Goal: Task Accomplishment & Management: Complete application form

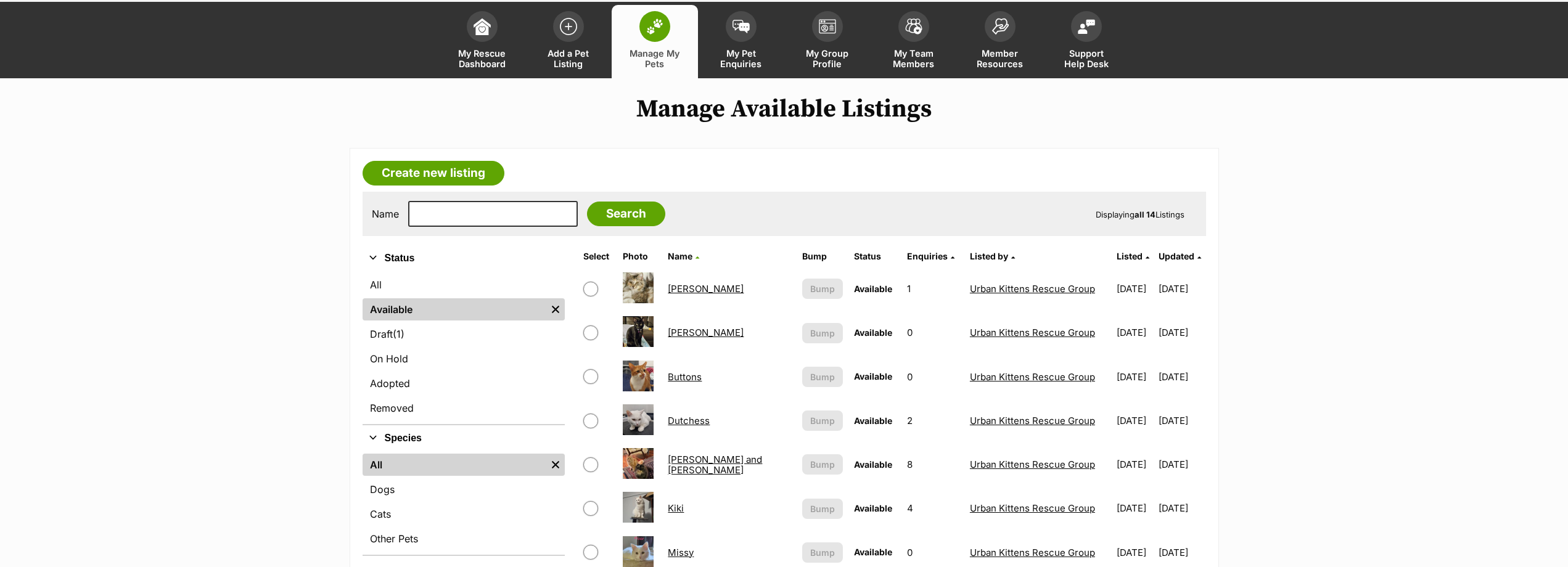
click at [689, 281] on td "[PERSON_NAME]" at bounding box center [729, 288] width 133 height 43
click at [683, 287] on link "[PERSON_NAME]" at bounding box center [706, 288] width 76 height 12
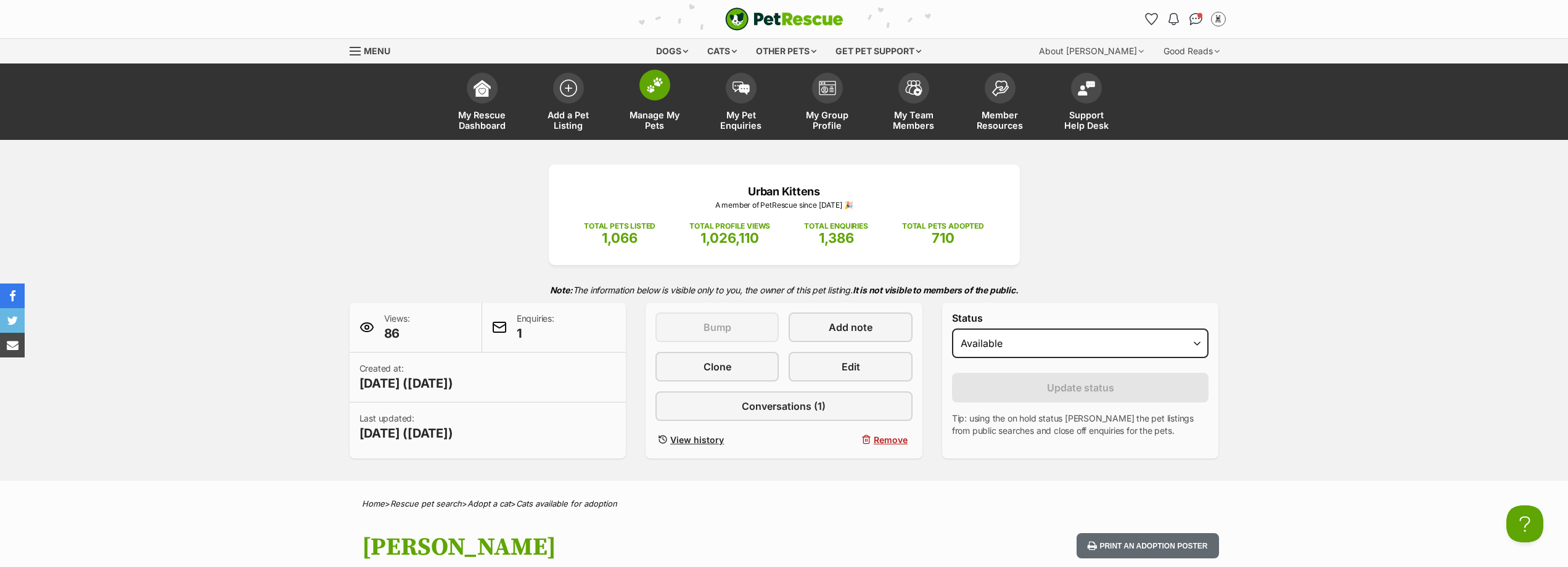
click at [664, 109] on link "Manage My Pets" at bounding box center [654, 103] width 86 height 73
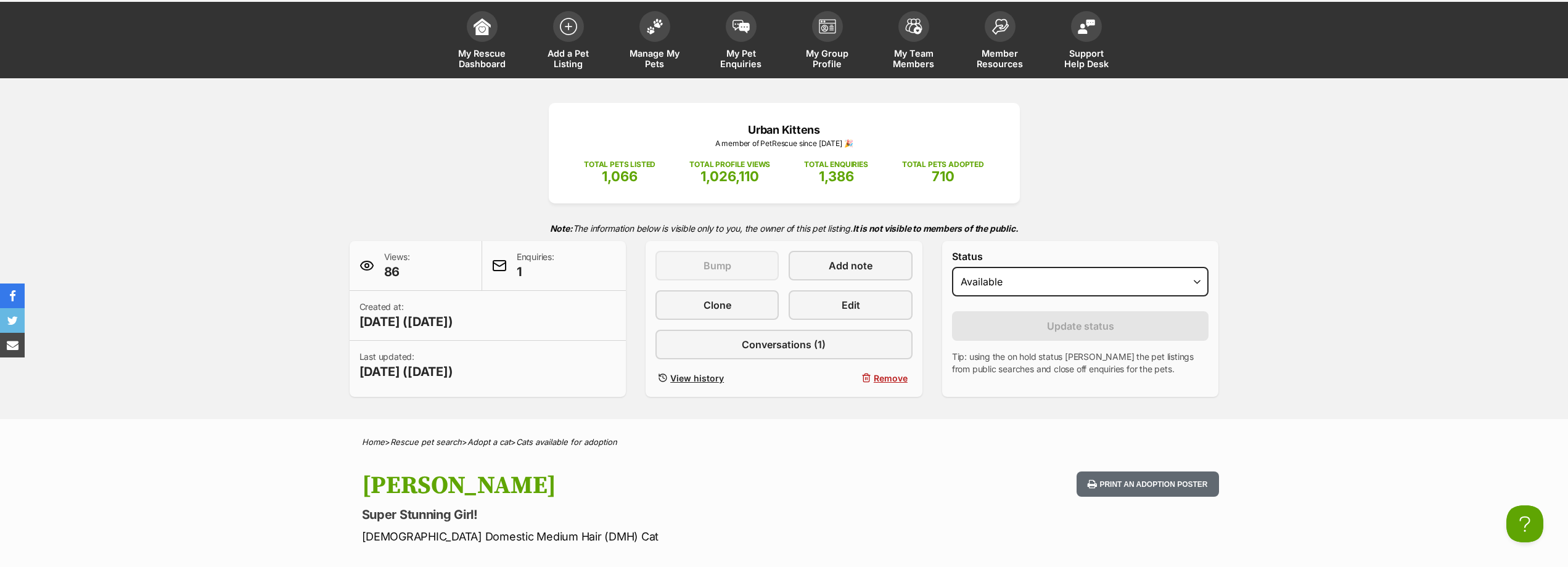
scroll to position [85, 0]
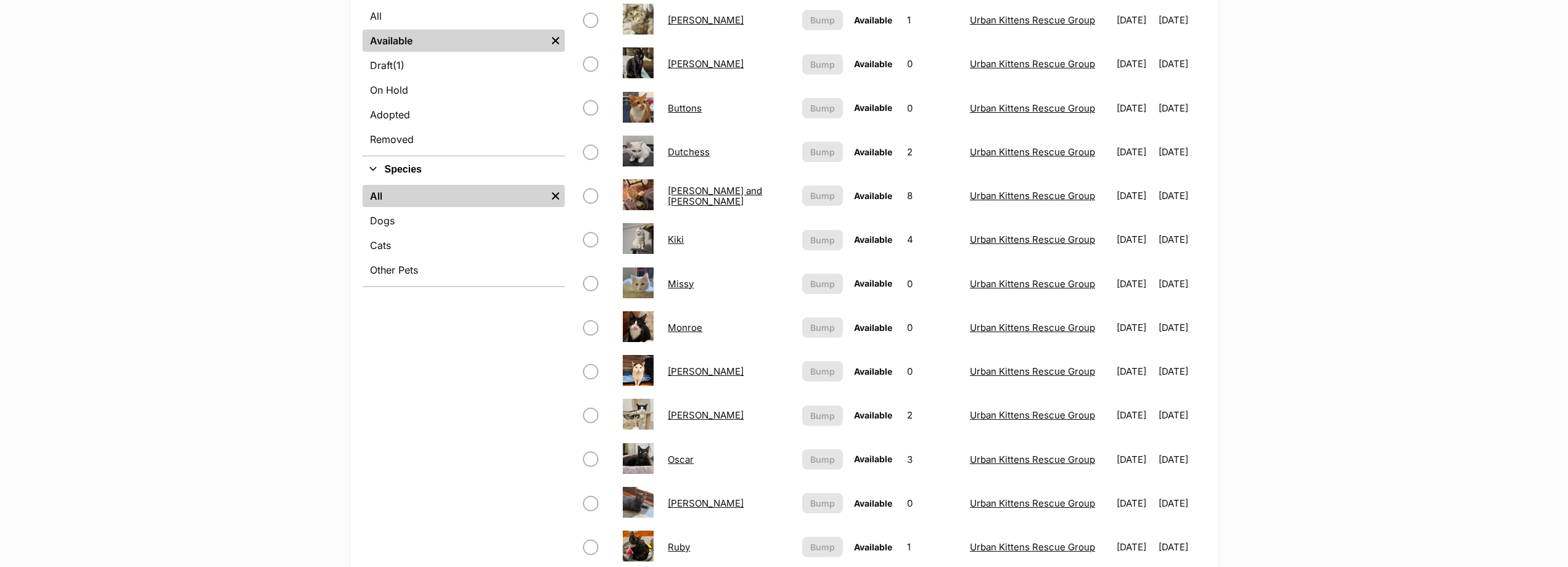
scroll to position [308, 0]
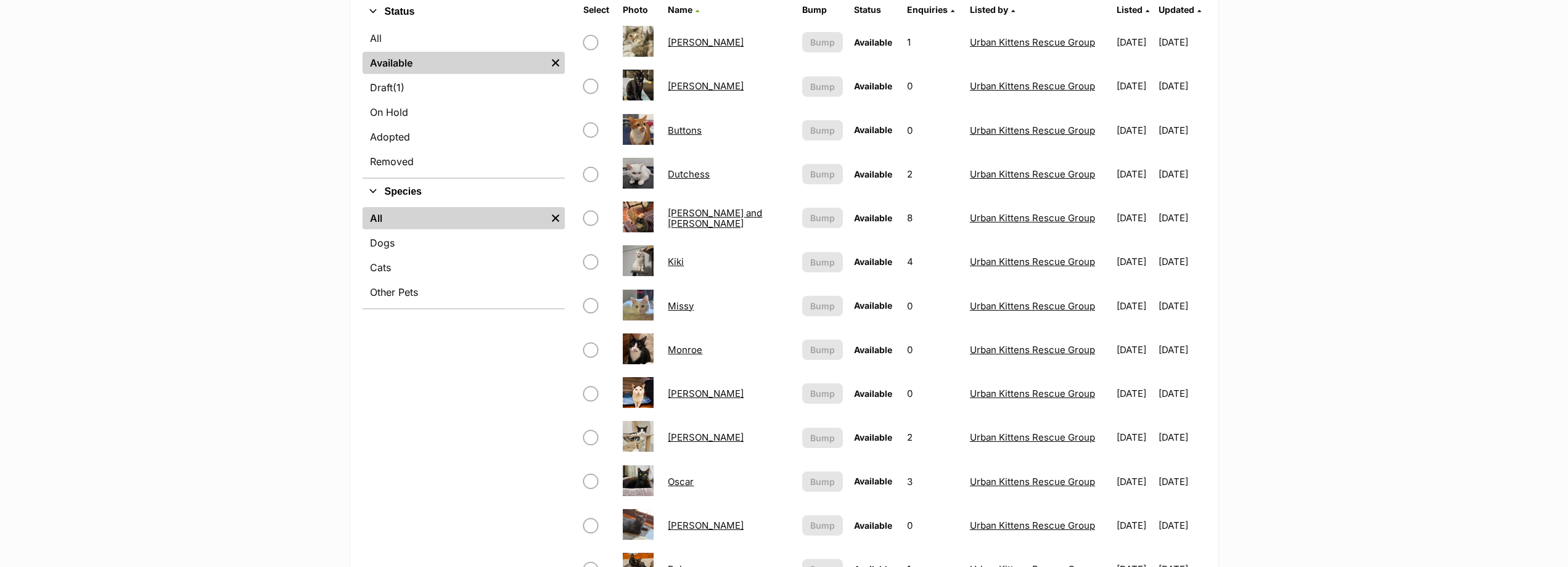
click at [700, 220] on link "George and Mimi" at bounding box center [715, 218] width 94 height 22
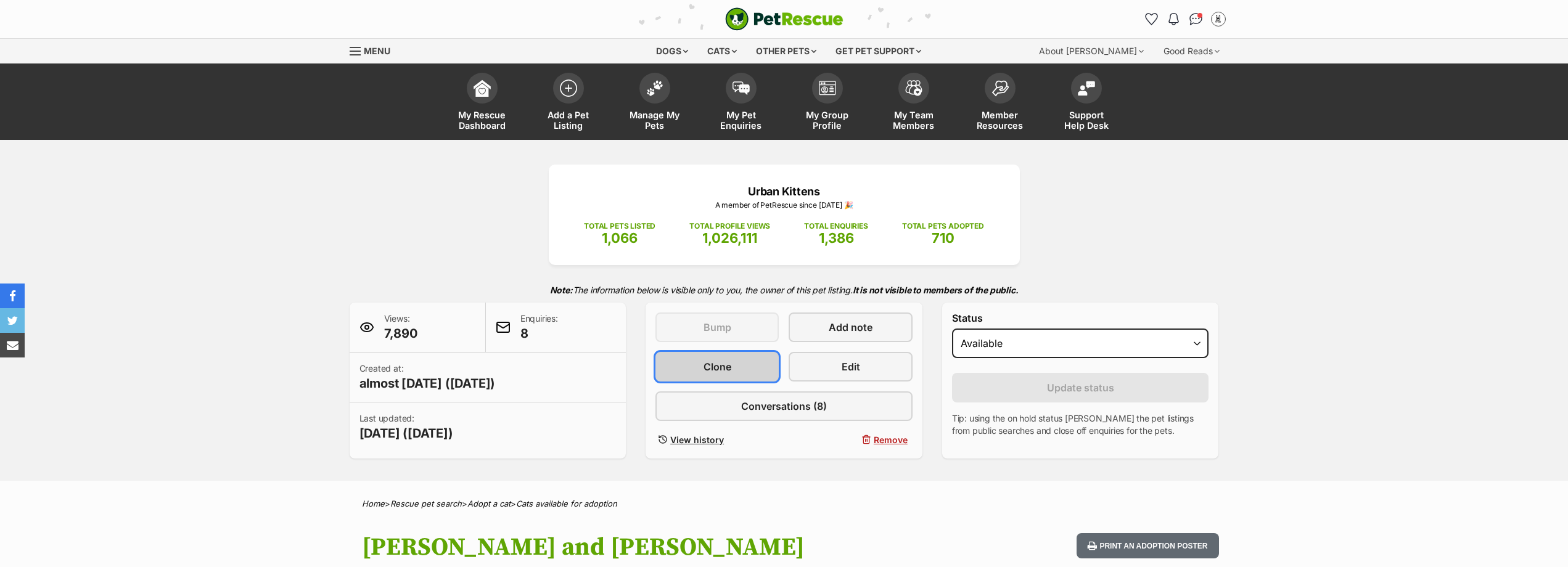
click at [707, 362] on span "Clone" at bounding box center [717, 367] width 28 height 15
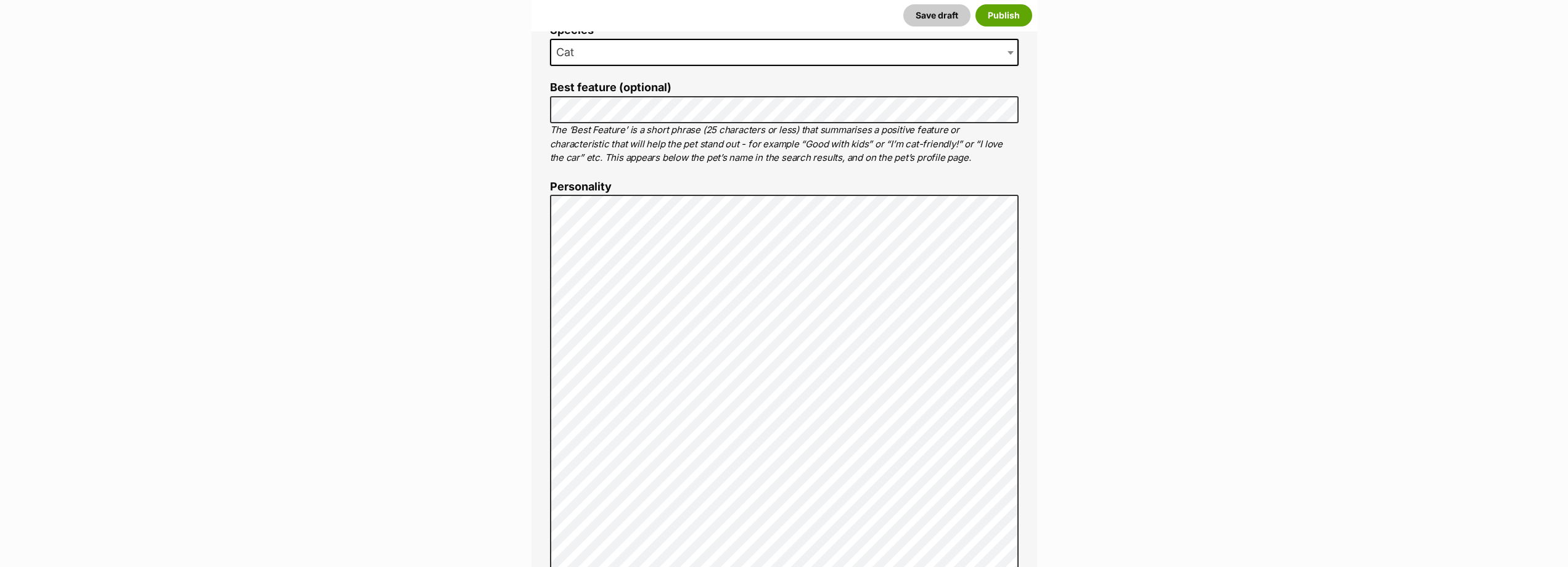
scroll to position [739, 0]
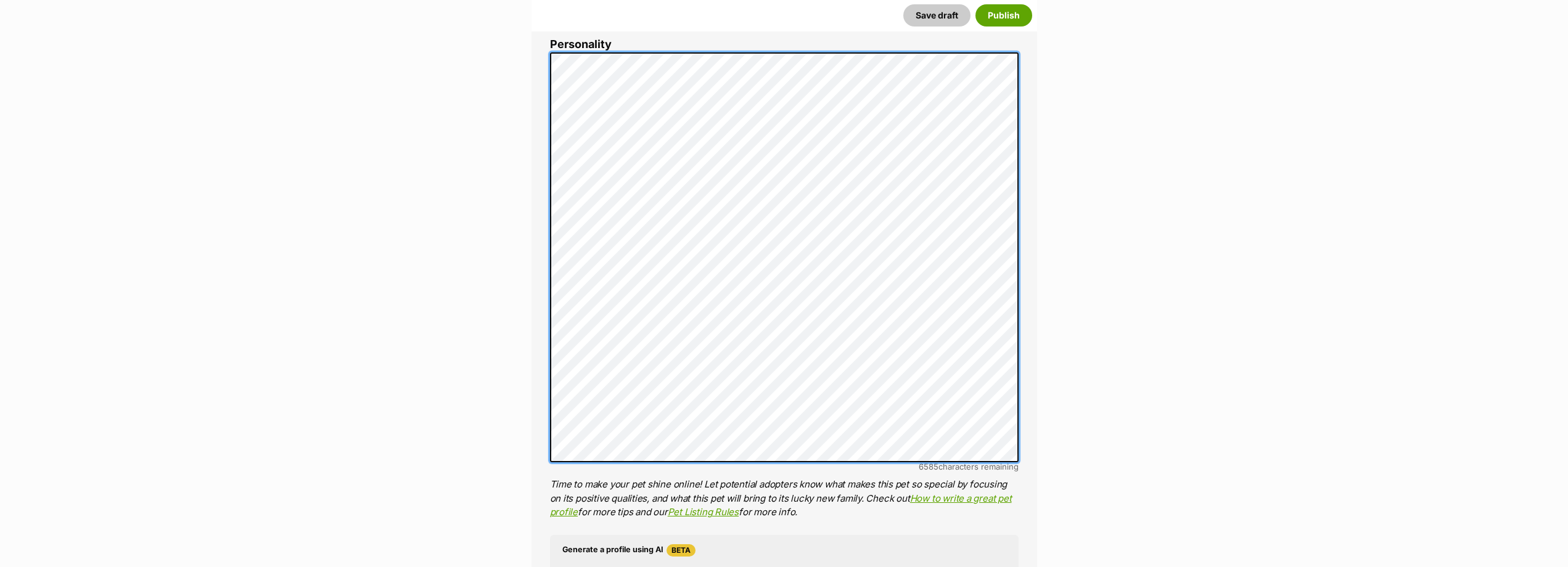
click at [544, 347] on div "About This Pet Name Henlo there, it looks like you might be using the pet name …" at bounding box center [784, 313] width 506 height 1172
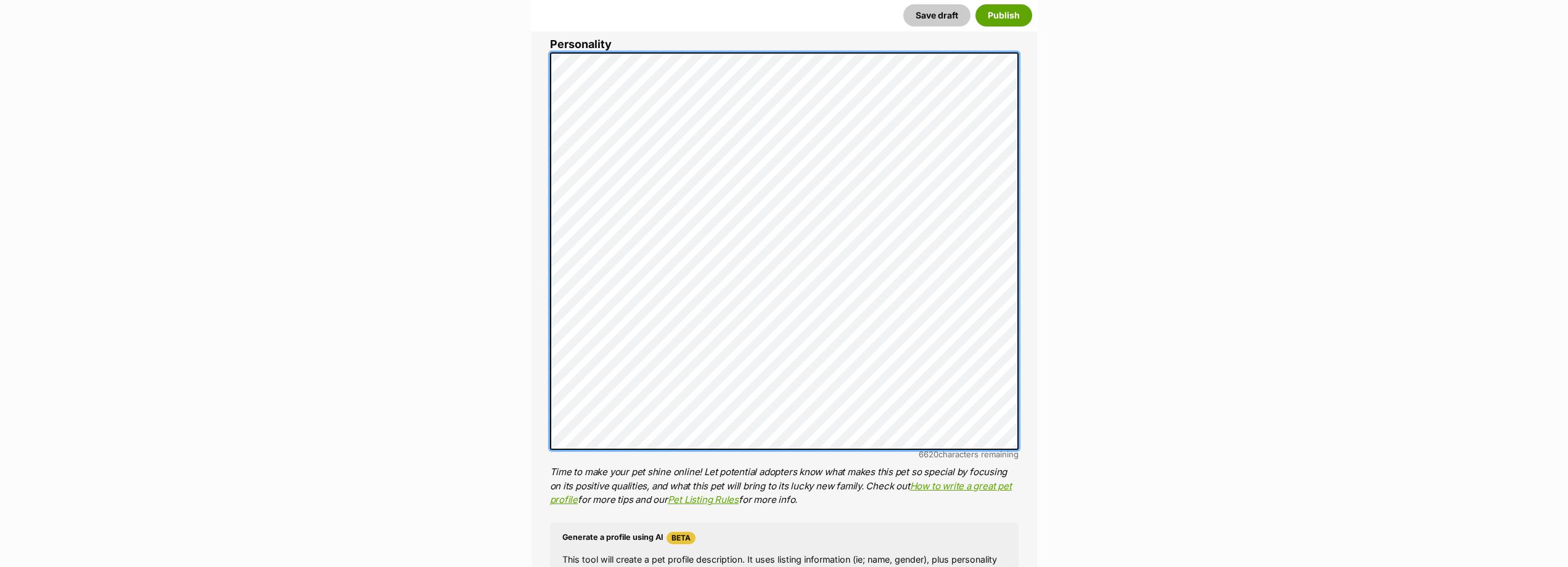
click at [549, 301] on div "About This Pet Name Henlo there, it looks like you might be using the pet name …" at bounding box center [784, 306] width 506 height 1159
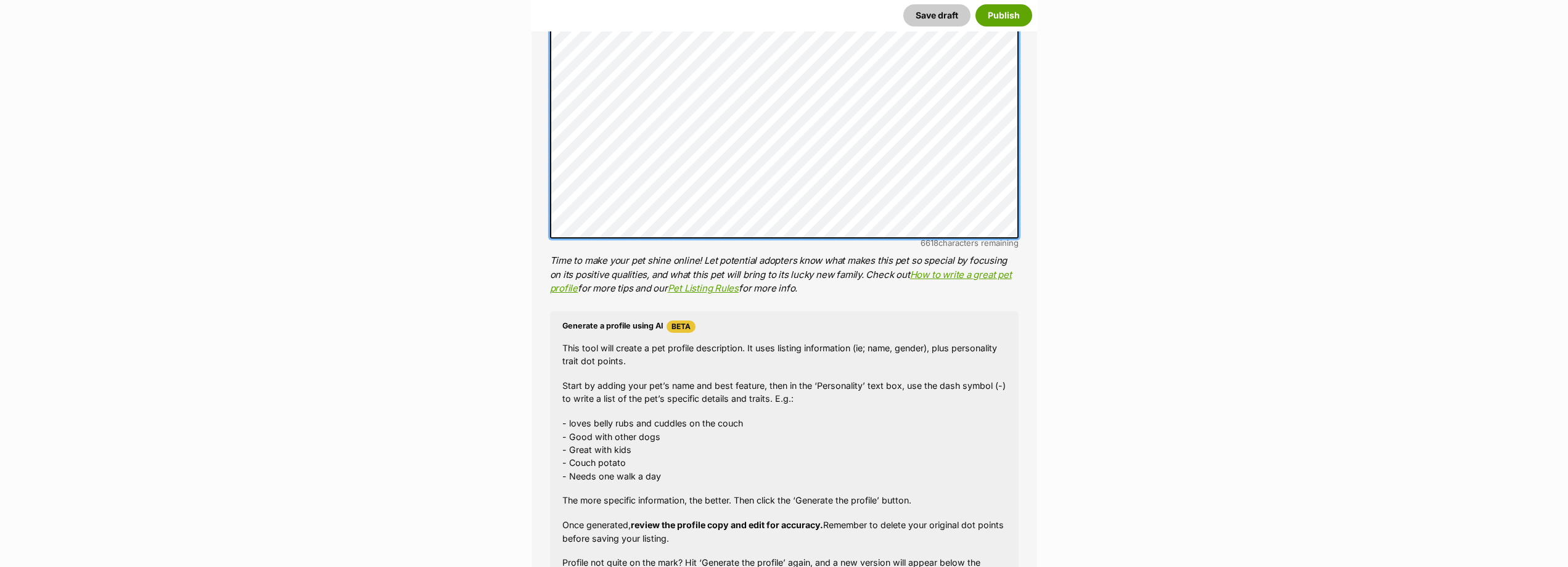
scroll to position [986, 0]
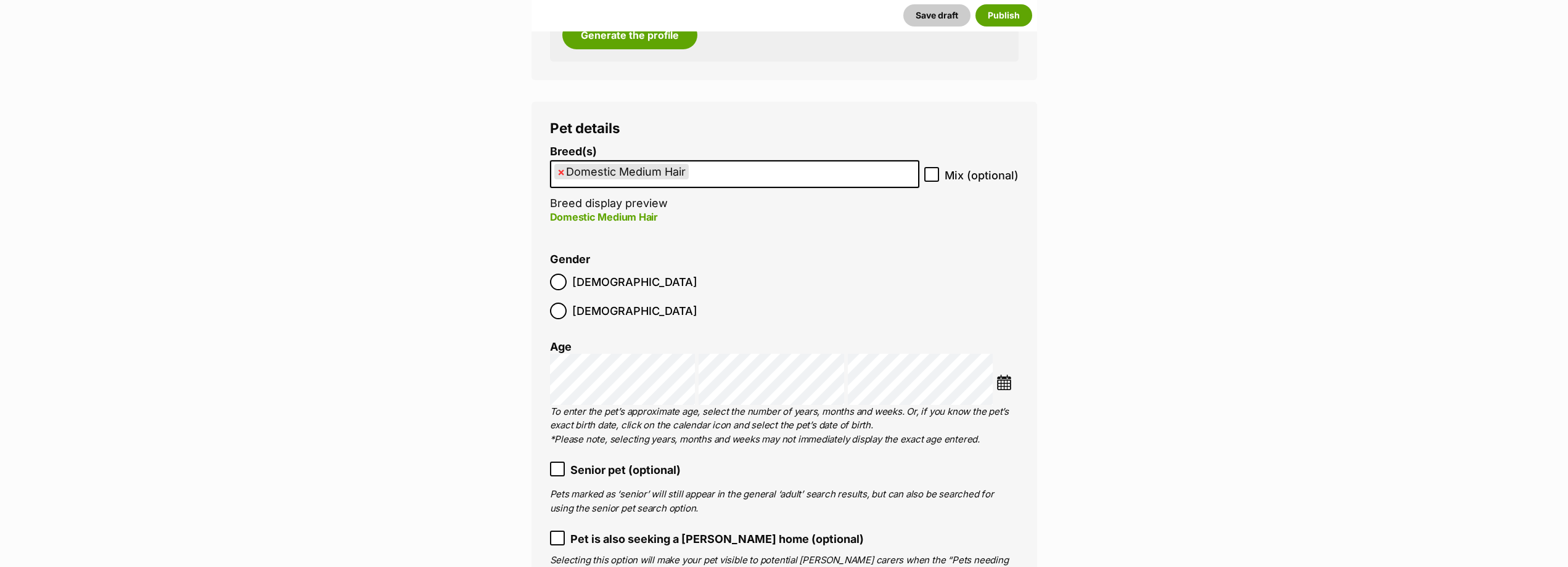
scroll to position [1479, 0]
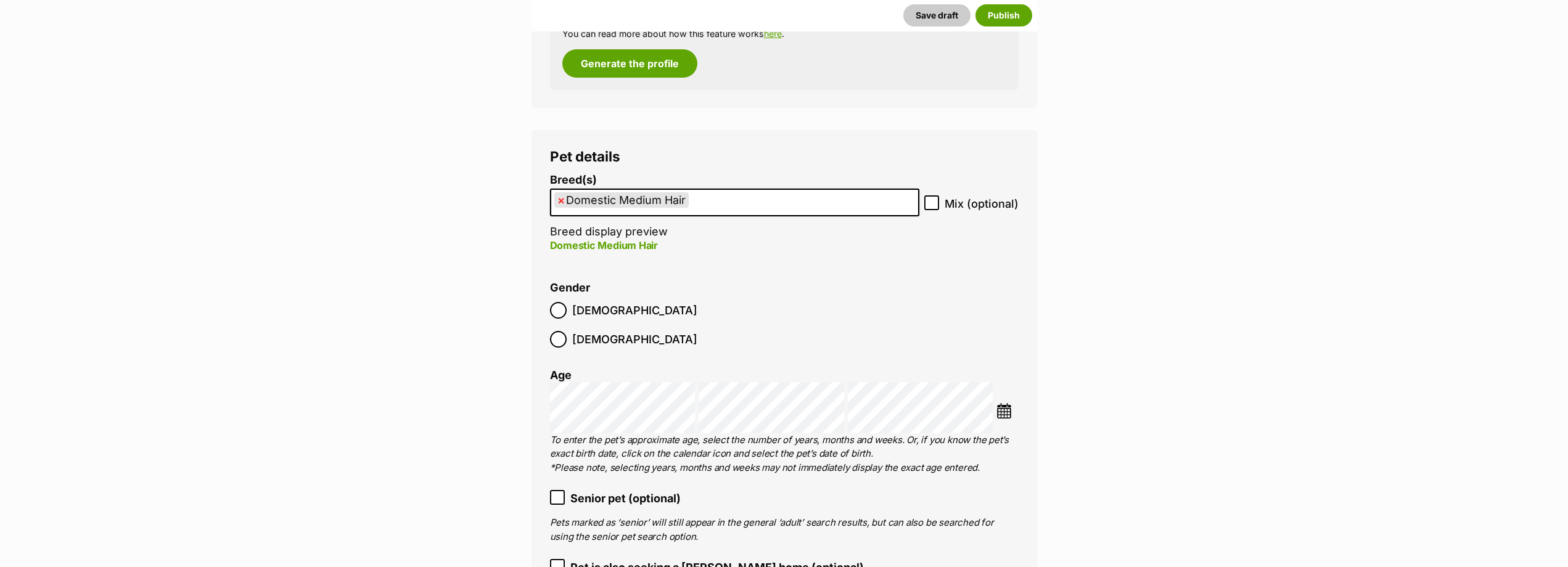
click at [559, 199] on span "×" at bounding box center [561, 200] width 7 height 16
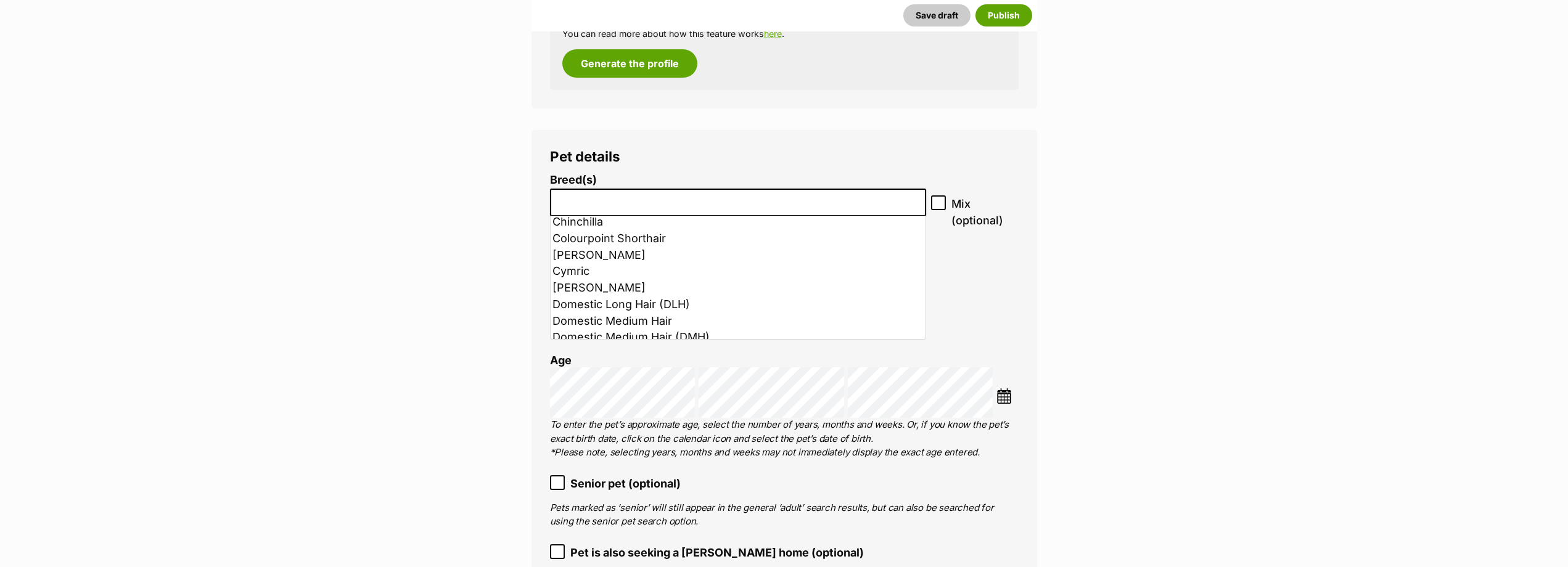
scroll to position [308, 0]
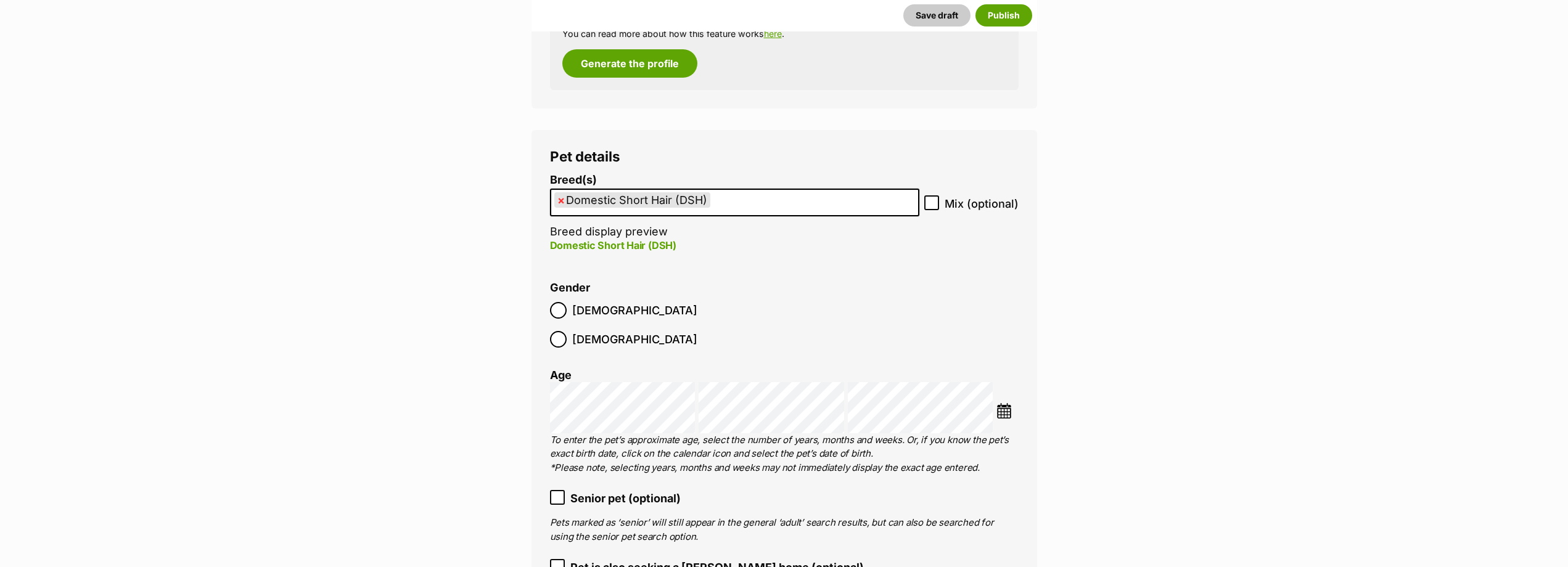
select select "252102"
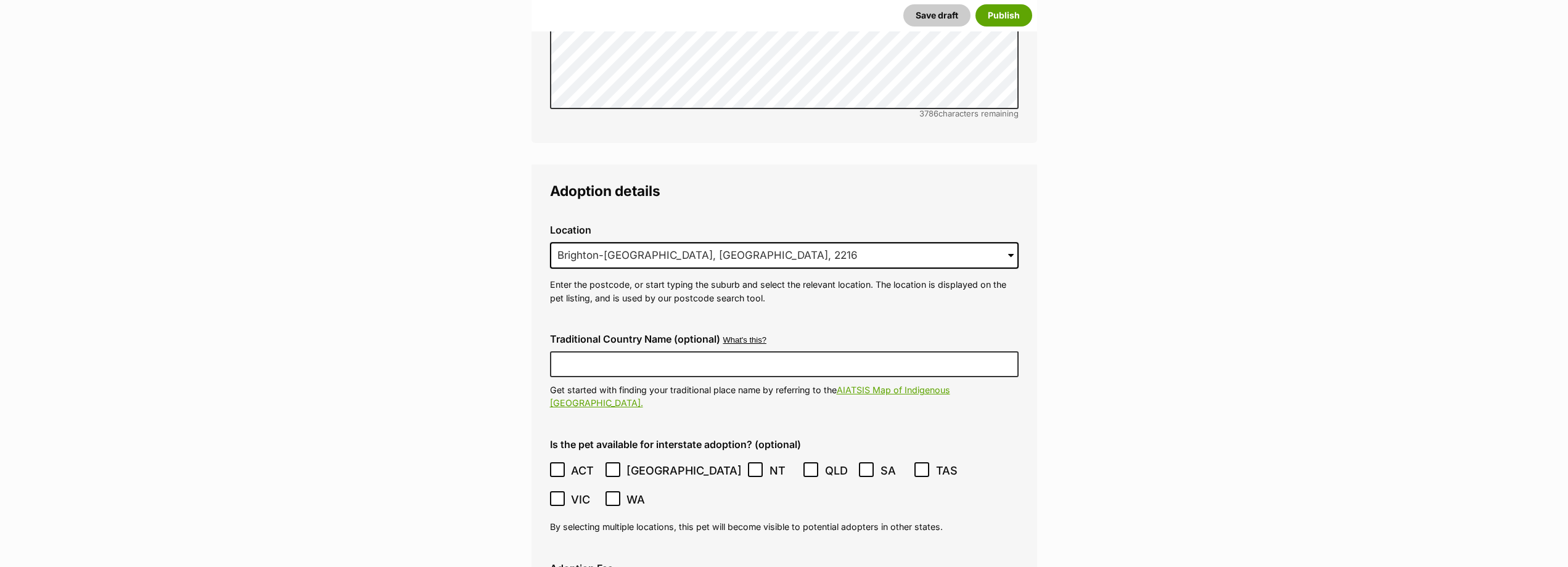
scroll to position [3081, 0]
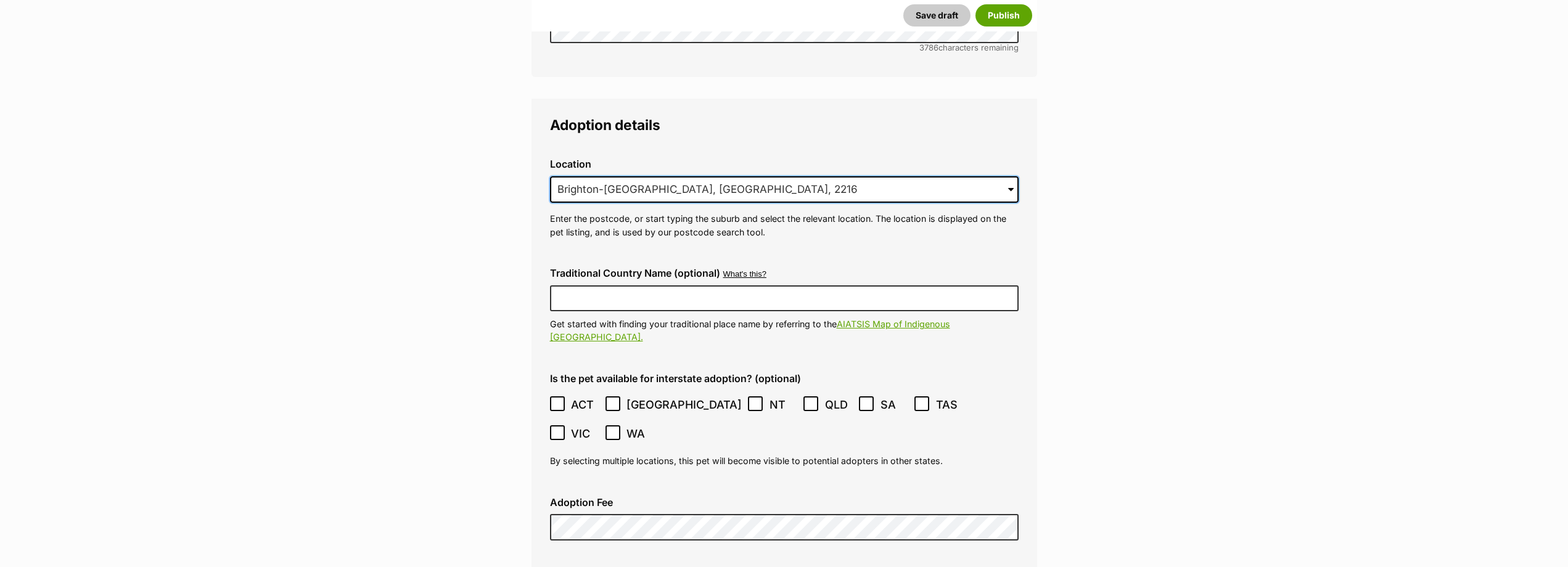
drag, startPoint x: 718, startPoint y: 161, endPoint x: 417, endPoint y: 153, distance: 301.1
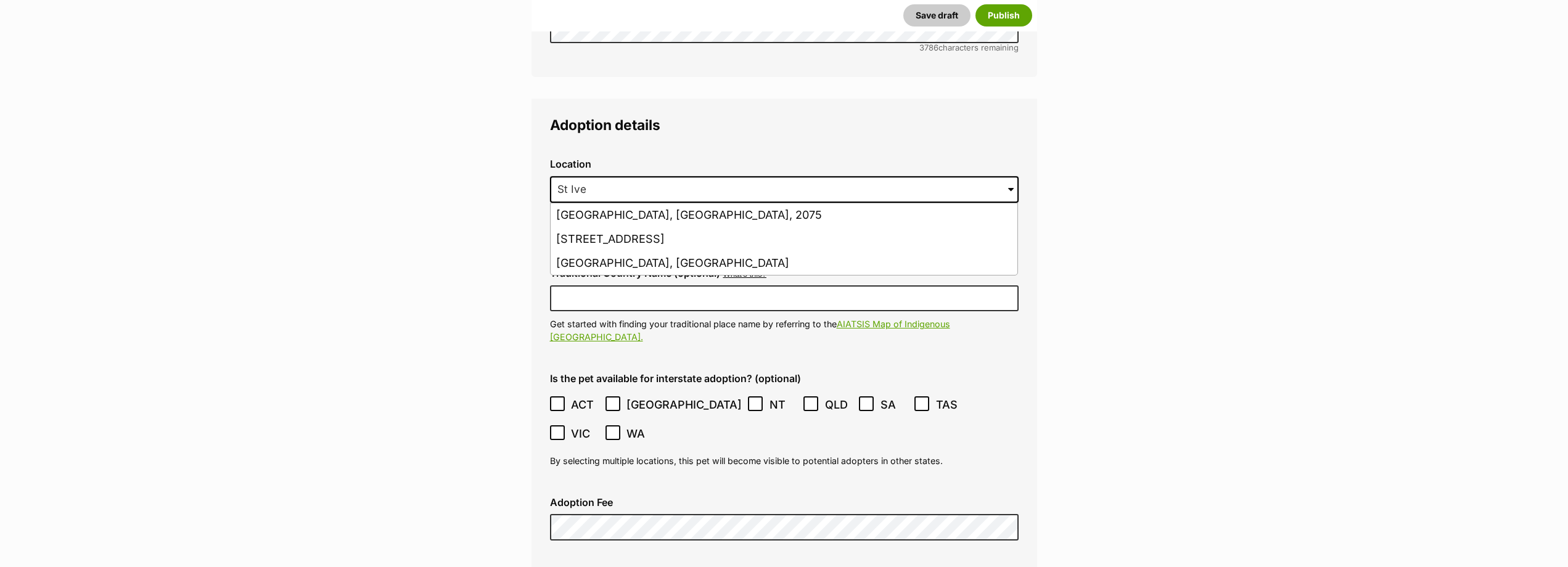
drag, startPoint x: 585, startPoint y: 212, endPoint x: 615, endPoint y: 253, distance: 50.8
click at [585, 228] on li "St Ives, New South Wales, 2075" at bounding box center [784, 239] width 467 height 24
type input "St Ives, New South Wales, 2075"
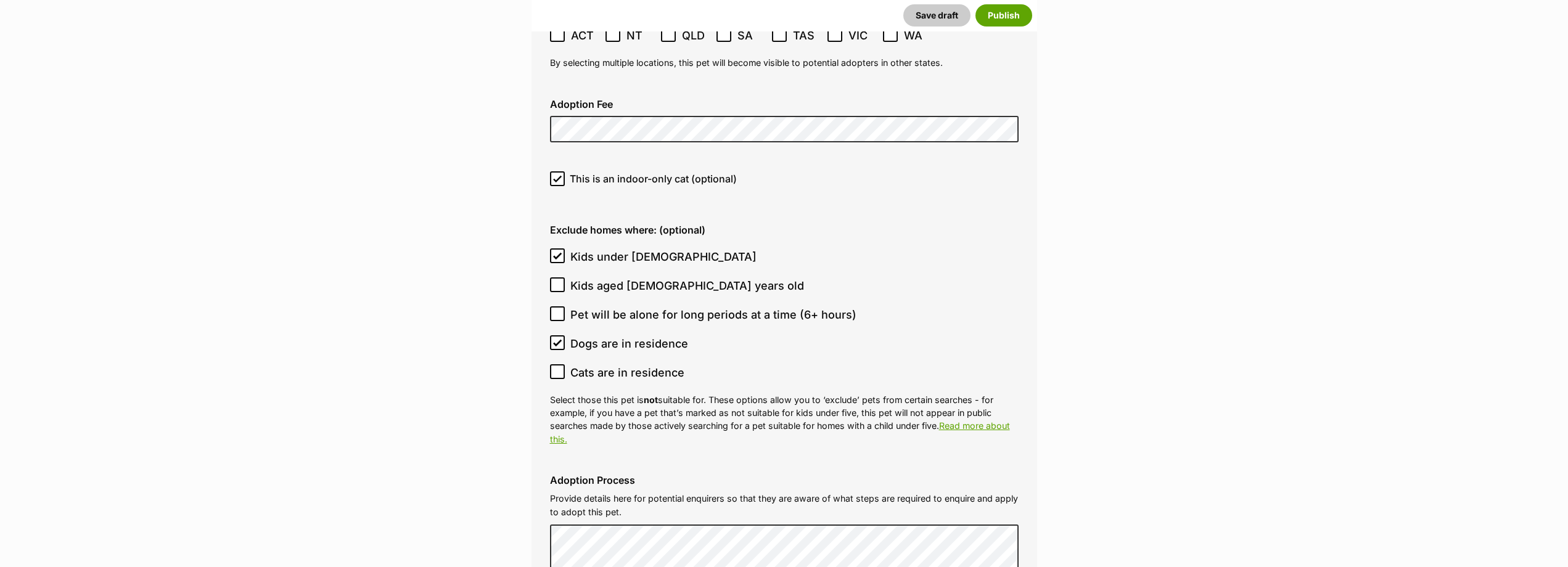
scroll to position [3451, 0]
click at [561, 248] on input "Kids under 5 years old" at bounding box center [557, 255] width 15 height 15
checkbox input "false"
click at [556, 337] on icon at bounding box center [557, 342] width 9 height 9
click at [556, 334] on input "Dogs are in residence" at bounding box center [557, 342] width 15 height 15
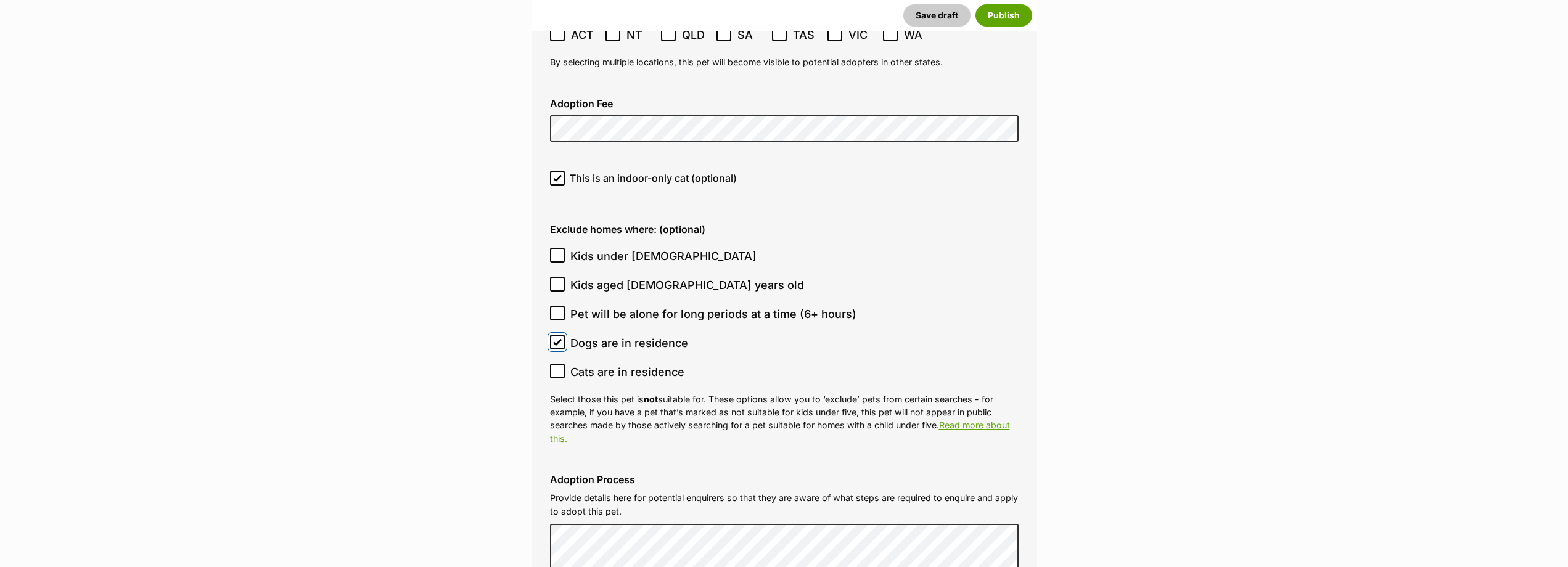
checkbox input "false"
click at [558, 176] on icon at bounding box center [557, 178] width 7 height 6
click at [558, 171] on input "This is an indoor-only cat (optional)" at bounding box center [557, 178] width 15 height 15
checkbox input "false"
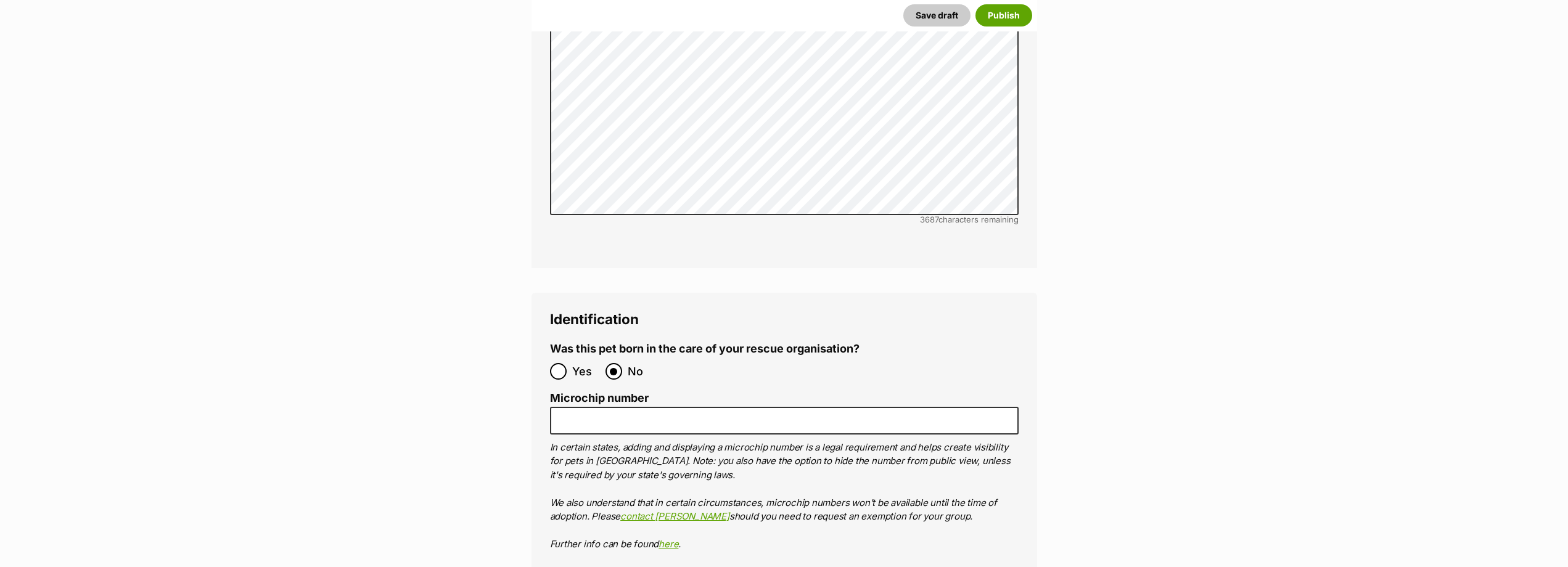
scroll to position [4128, 0]
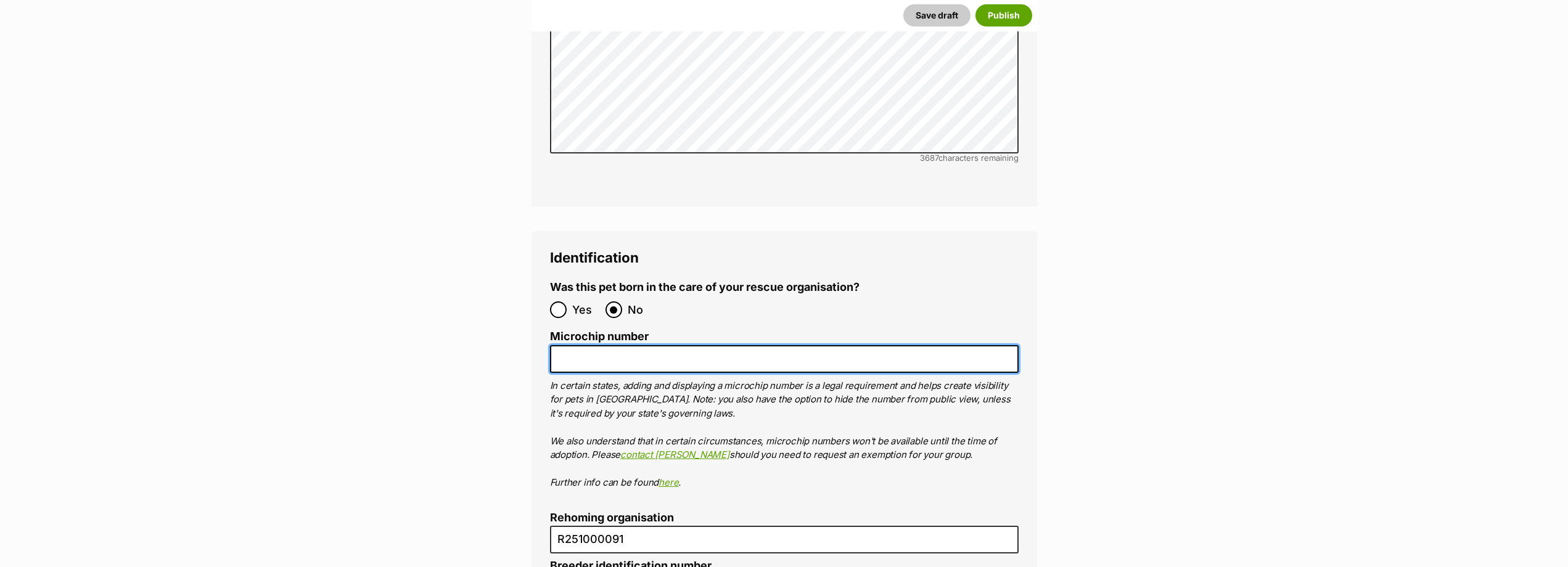
click at [582, 345] on input "Microchip number" at bounding box center [784, 359] width 469 height 28
paste input "900032002651413"
type input "900032002651413"
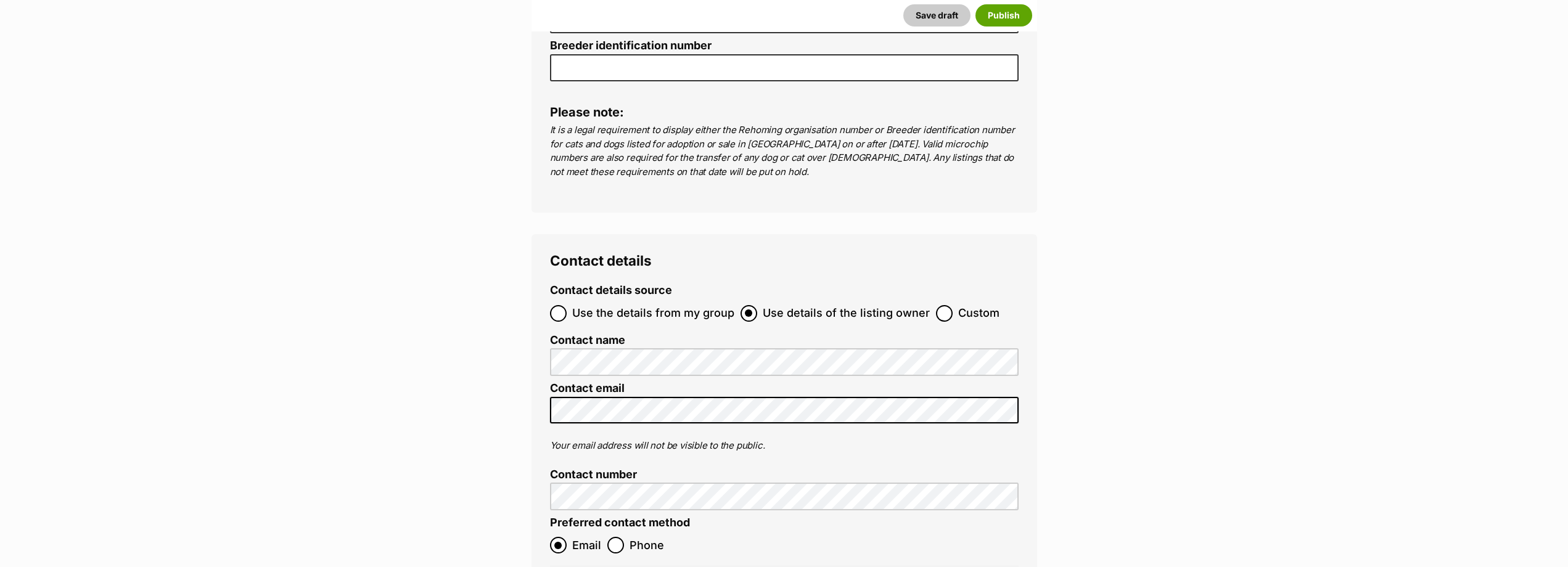
scroll to position [4683, 0]
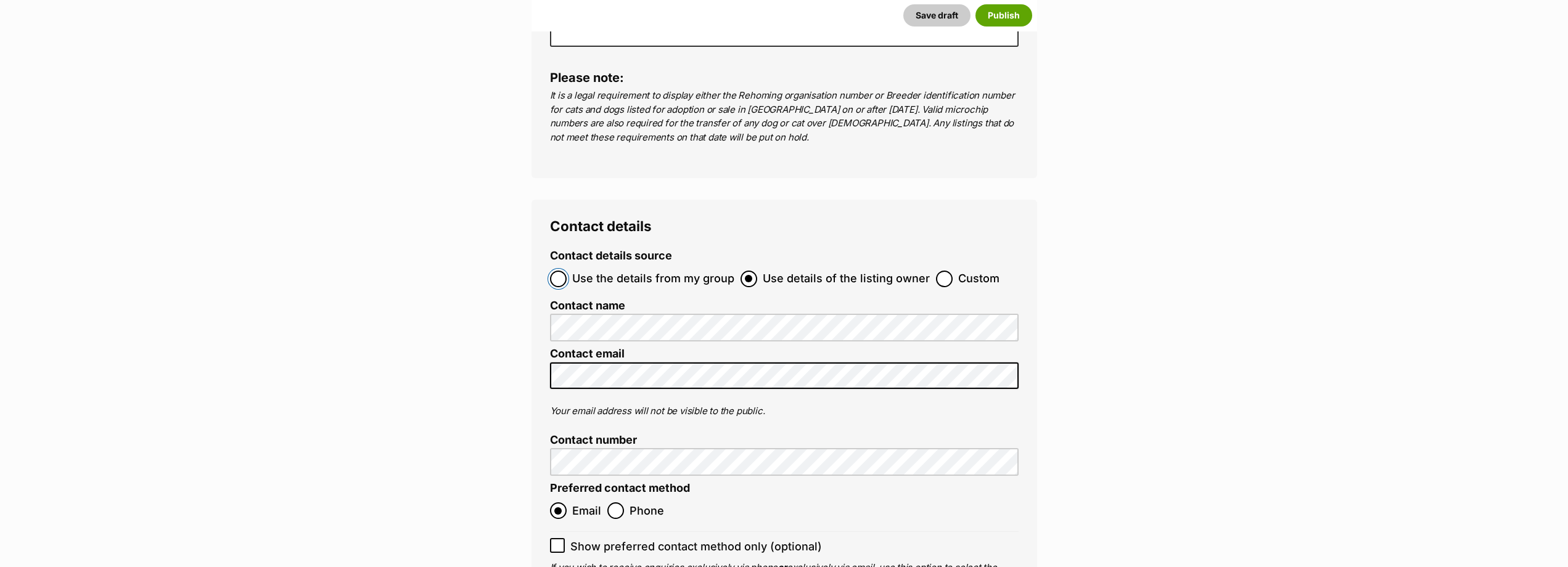
click at [556, 270] on input "Use the details from my group" at bounding box center [558, 279] width 17 height 17
radio input "true"
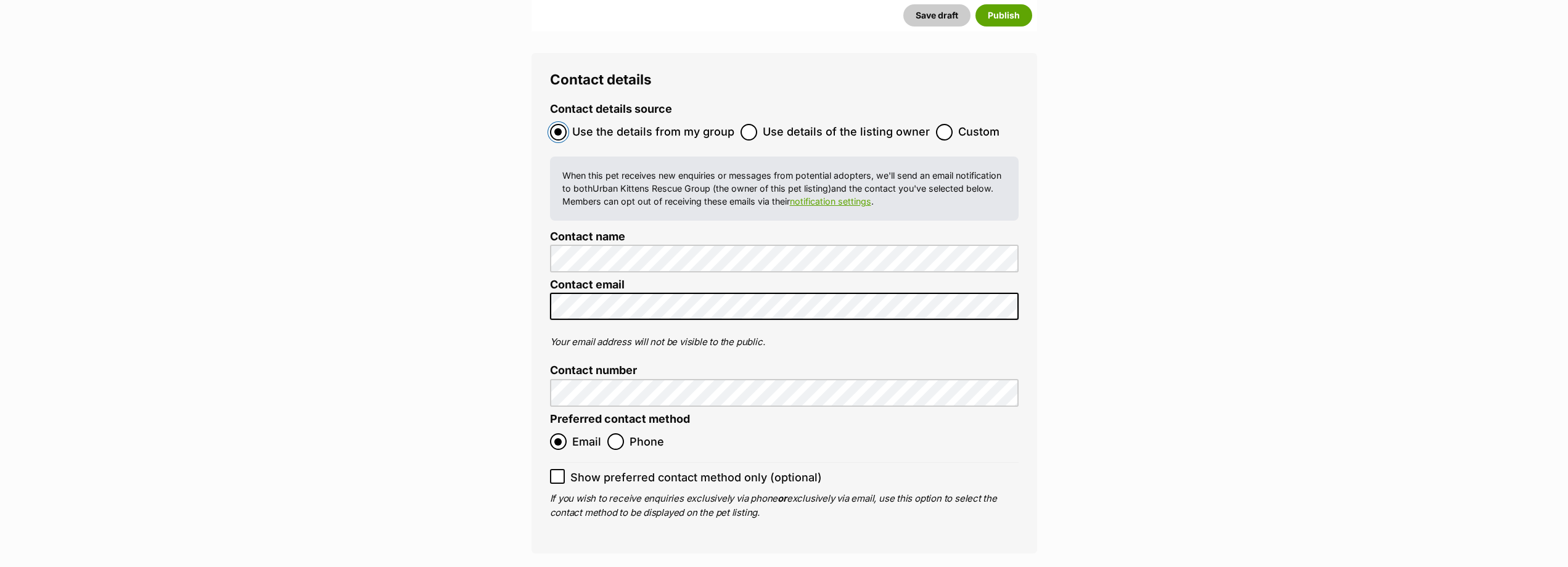
scroll to position [4868, 0]
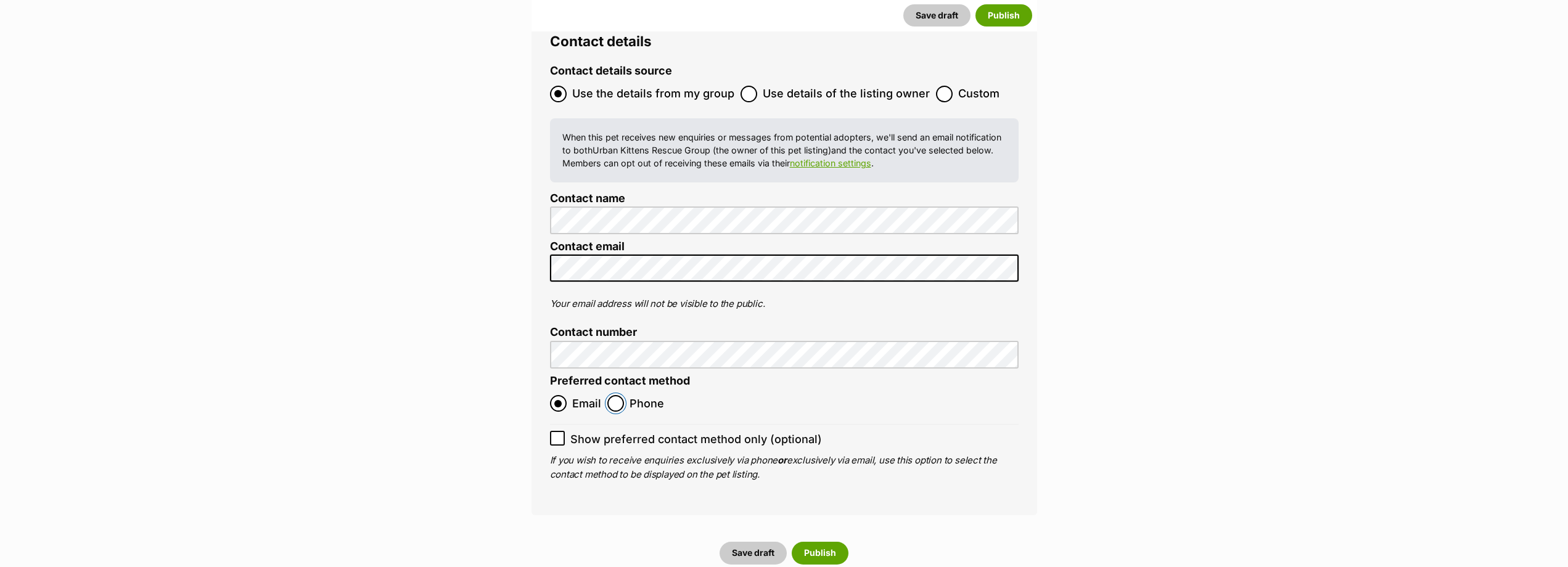
click at [614, 395] on input "Phone" at bounding box center [615, 403] width 17 height 17
radio input "true"
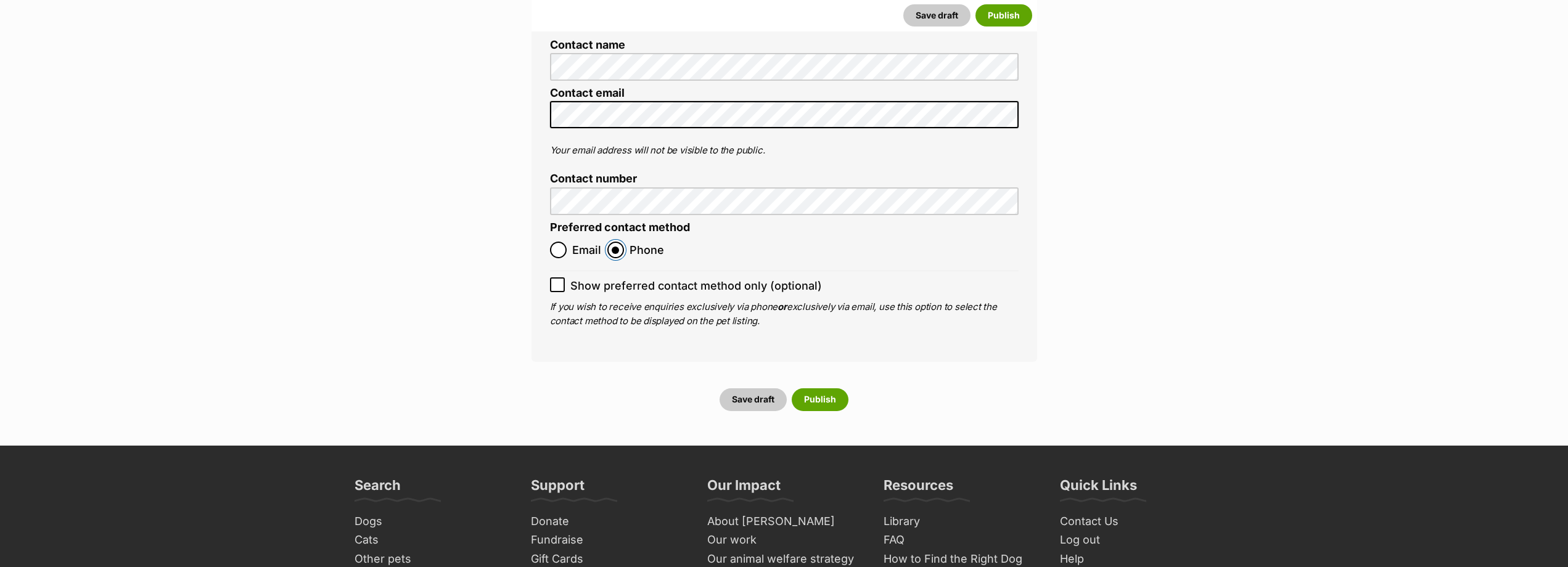
scroll to position [5053, 0]
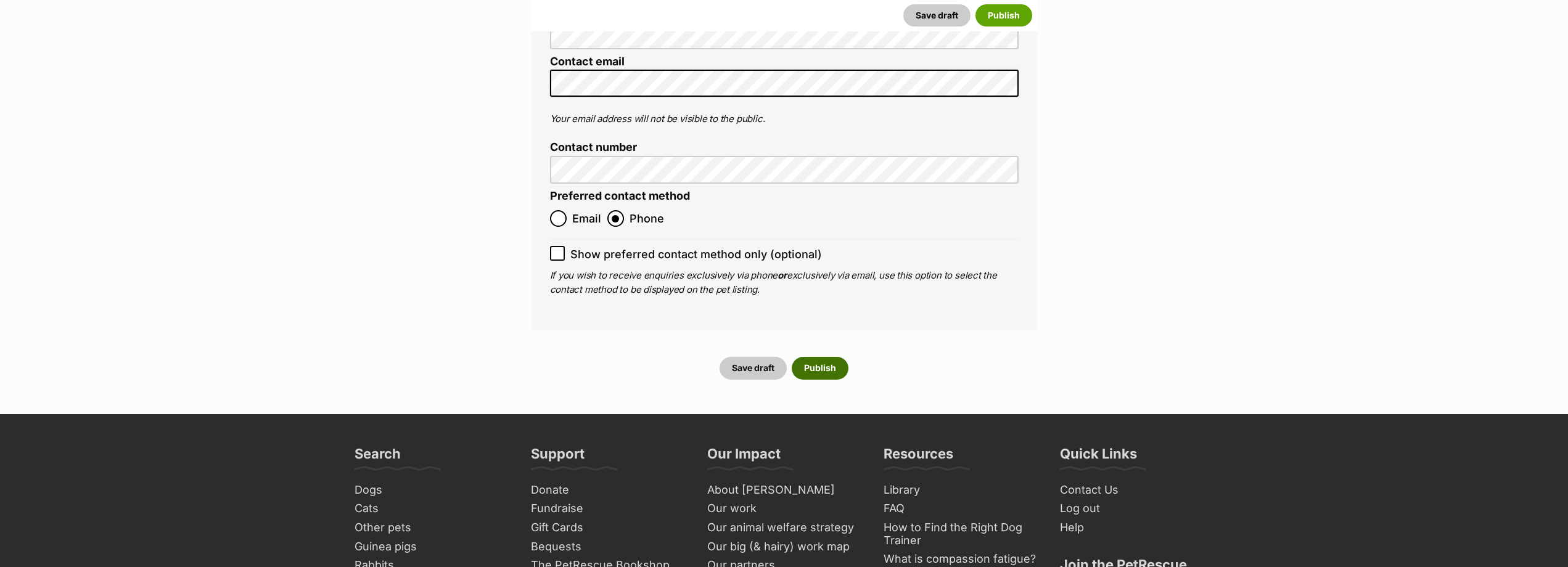
click at [828, 357] on button "Publish" at bounding box center [819, 368] width 56 height 22
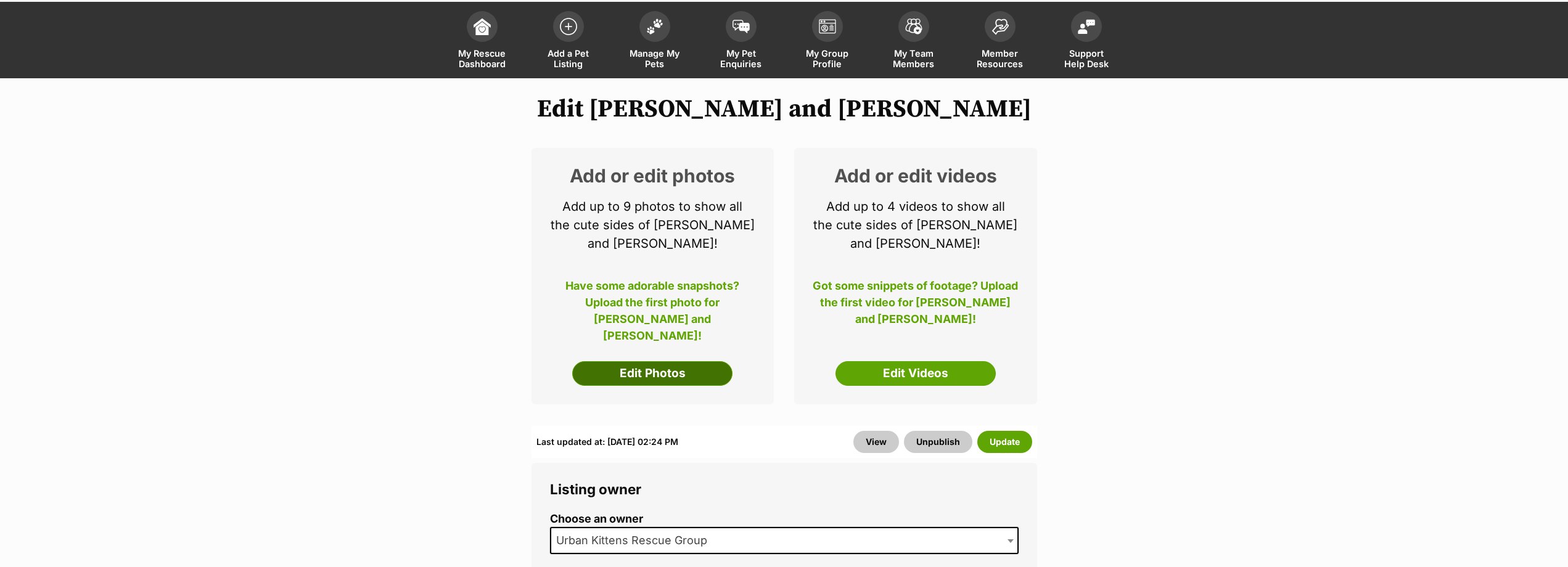
click at [703, 361] on link "Edit Photos" at bounding box center [652, 373] width 160 height 25
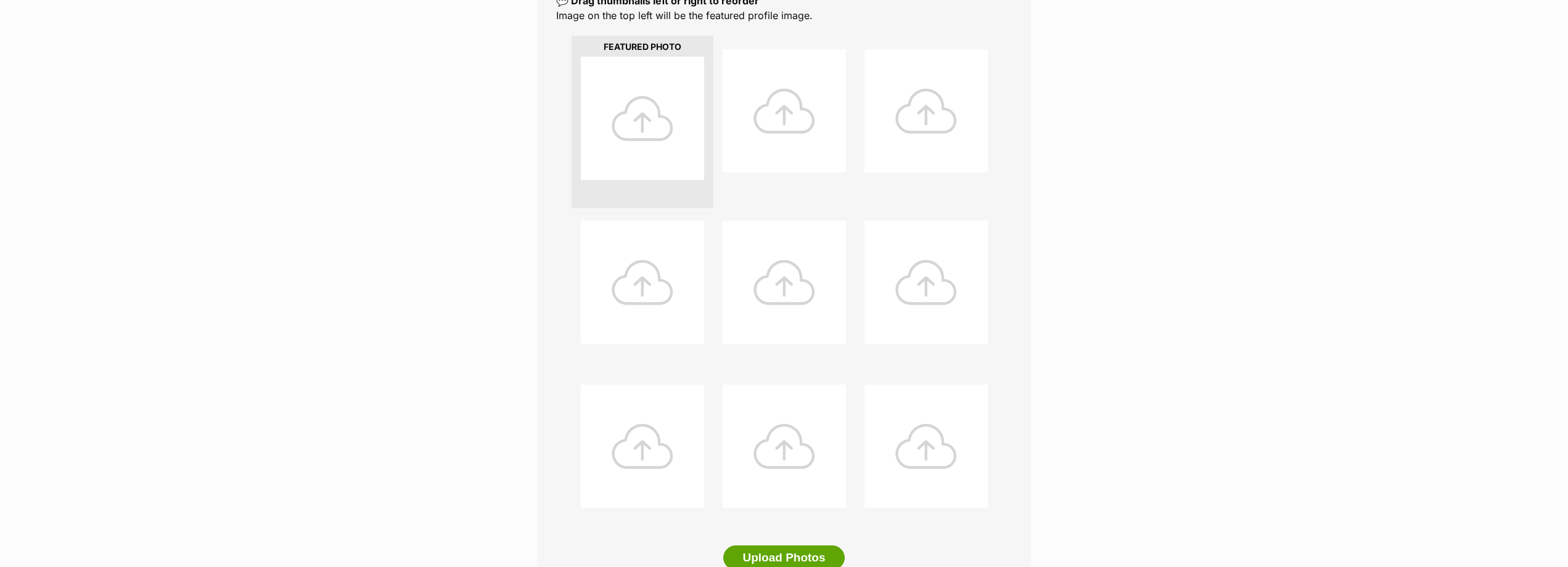
scroll to position [431, 0]
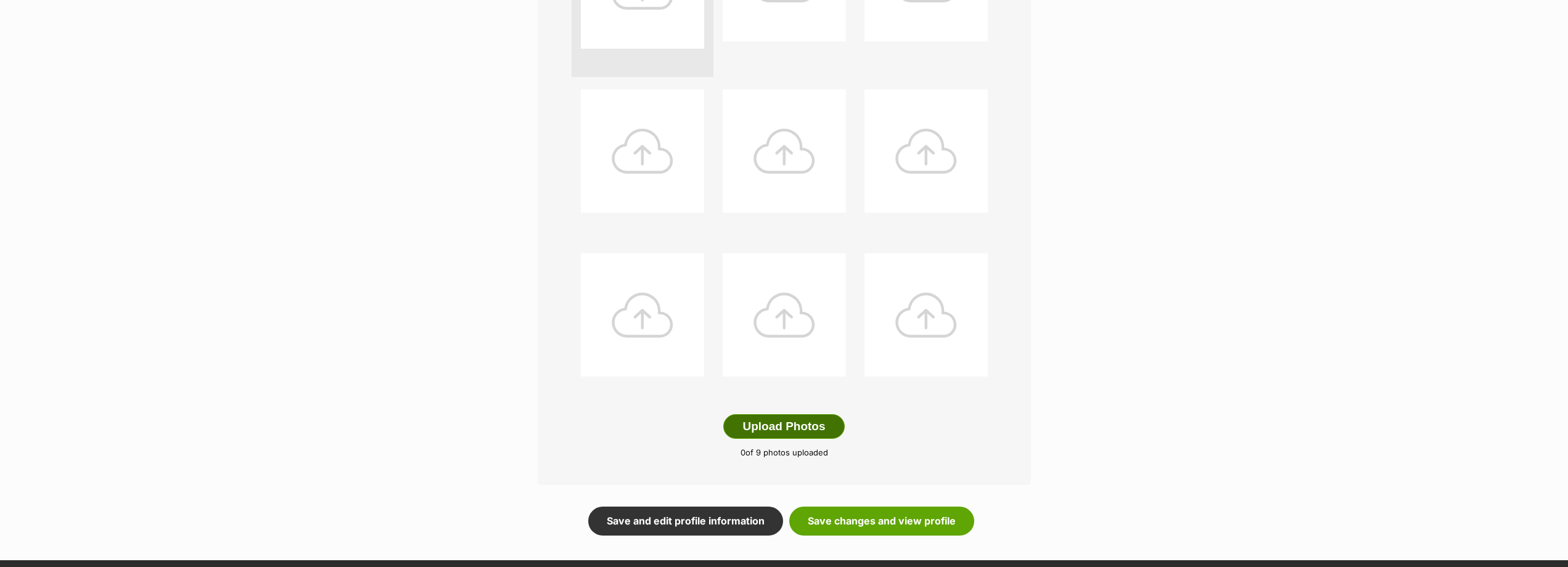
click at [791, 414] on button "Upload Photos" at bounding box center [783, 427] width 121 height 25
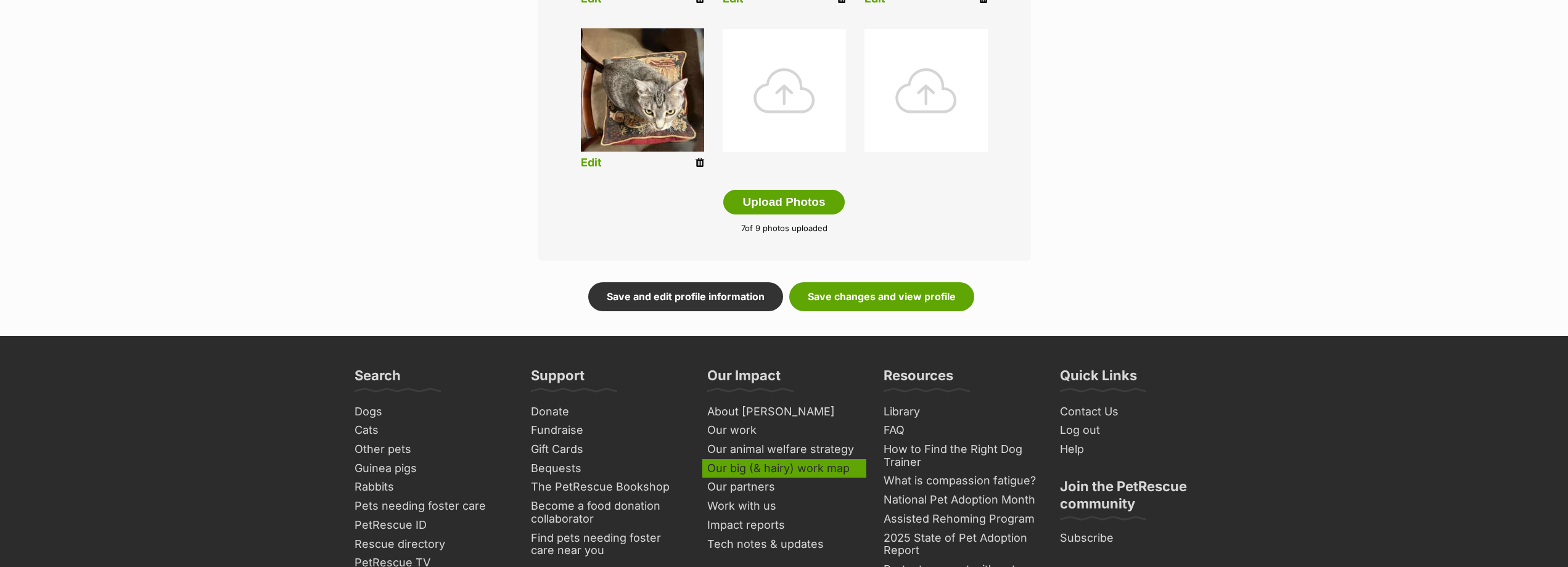
scroll to position [678, 0]
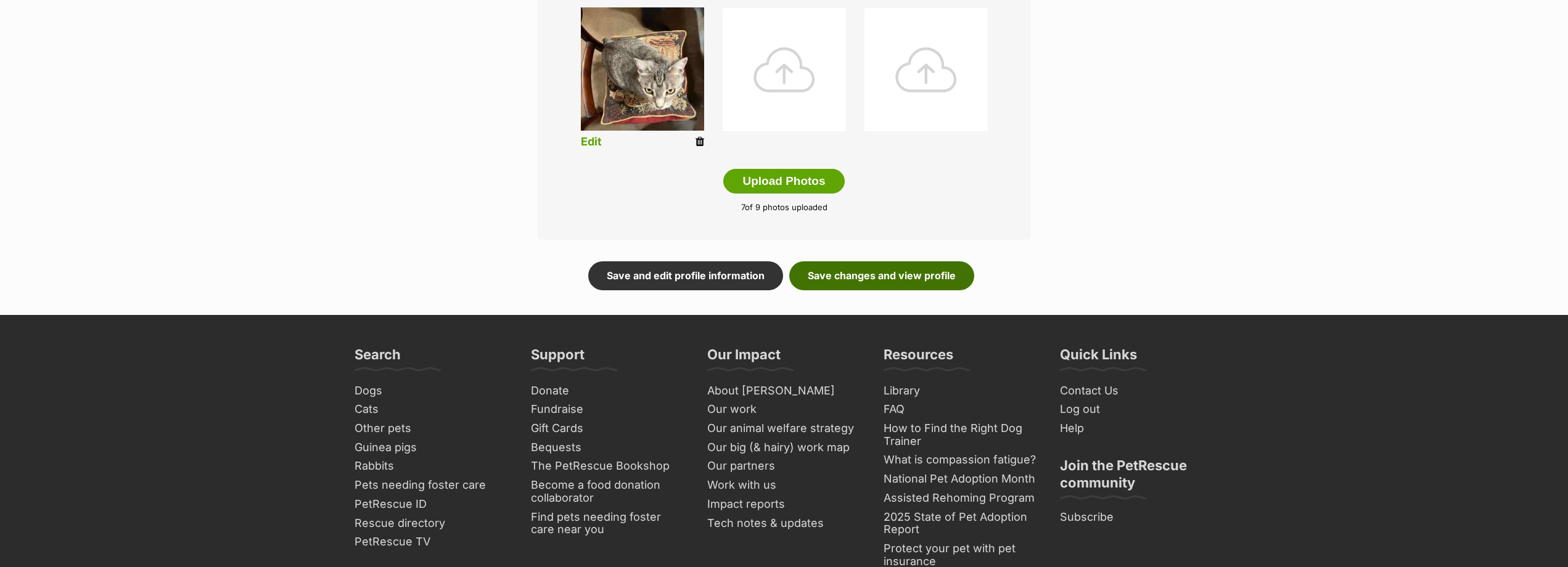
click at [927, 261] on link "Save changes and view profile" at bounding box center [881, 275] width 185 height 29
